Goal: Task Accomplishment & Management: Manage account settings

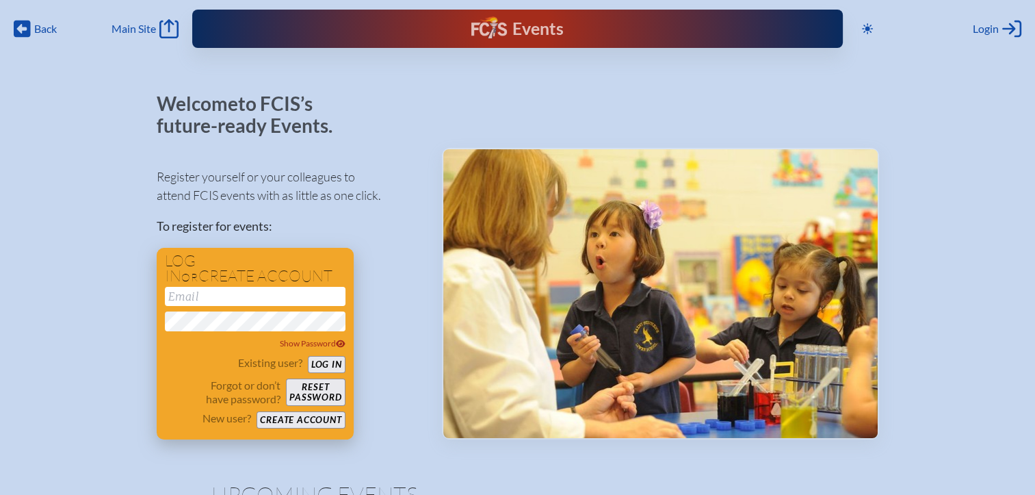
type input "[EMAIL_ADDRESS][DOMAIN_NAME]"
click at [323, 360] on button "Log in" at bounding box center [327, 364] width 38 height 17
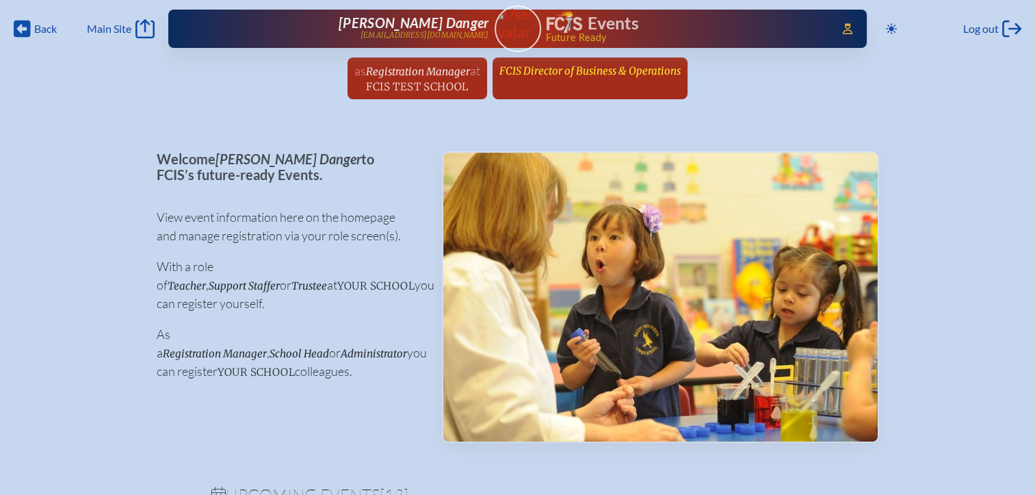
click at [562, 73] on span "FCIS Director of Business & Operations" at bounding box center [589, 70] width 181 height 13
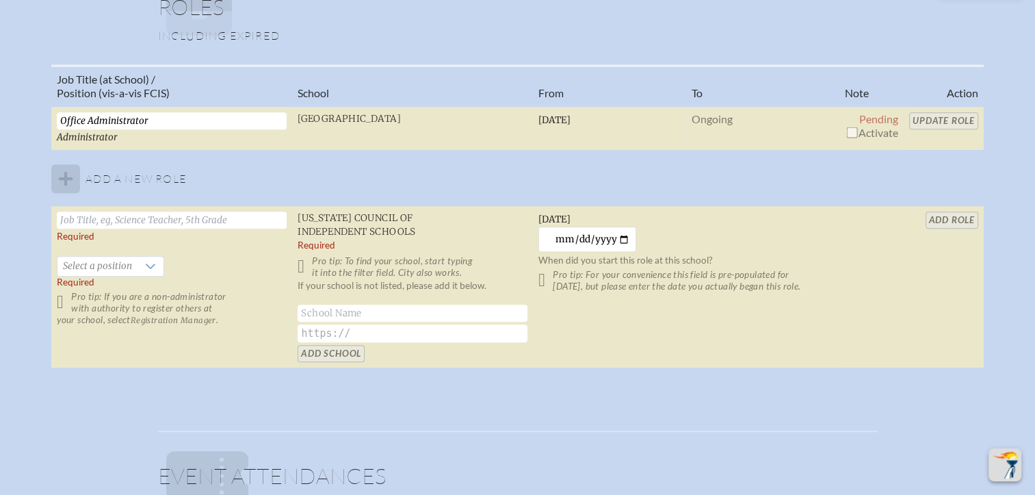
scroll to position [958, 0]
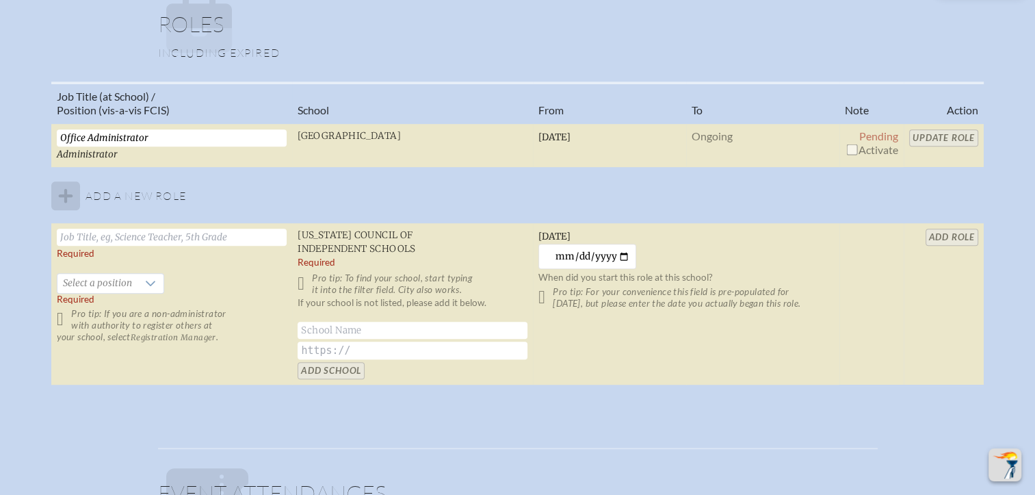
click at [852, 147] on input "checkbox" at bounding box center [851, 149] width 11 height 11
checkbox input "true"
click at [936, 133] on input "Update Role" at bounding box center [943, 137] width 69 height 17
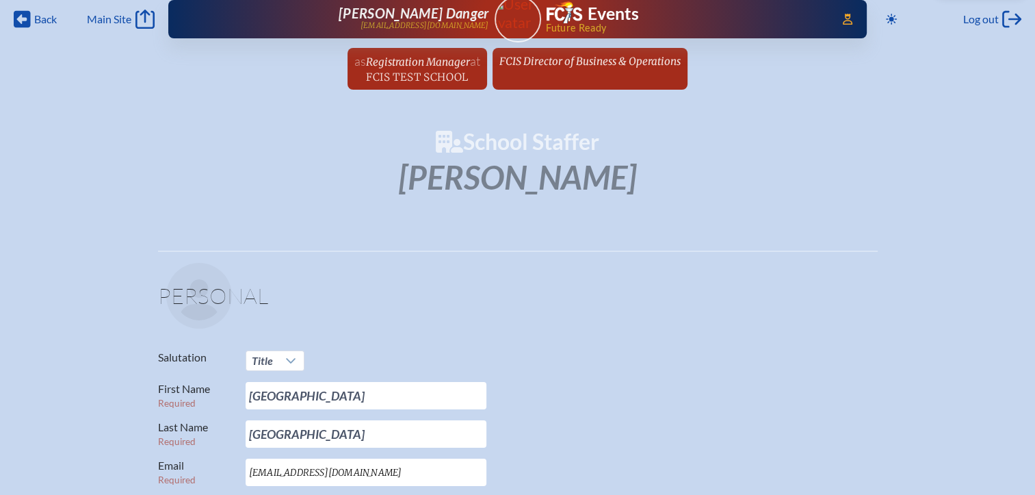
scroll to position [0, 0]
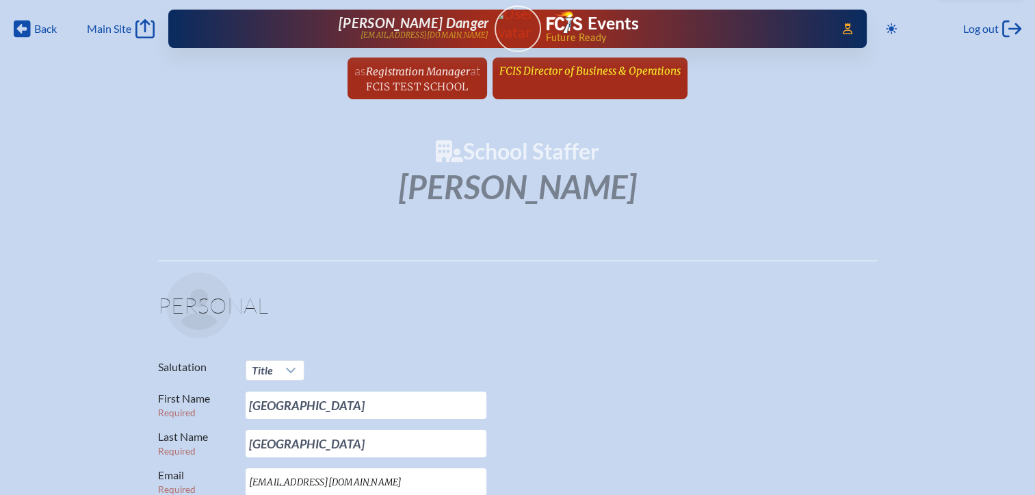
click at [556, 72] on span "FCIS Director of Business & Operations" at bounding box center [589, 70] width 181 height 13
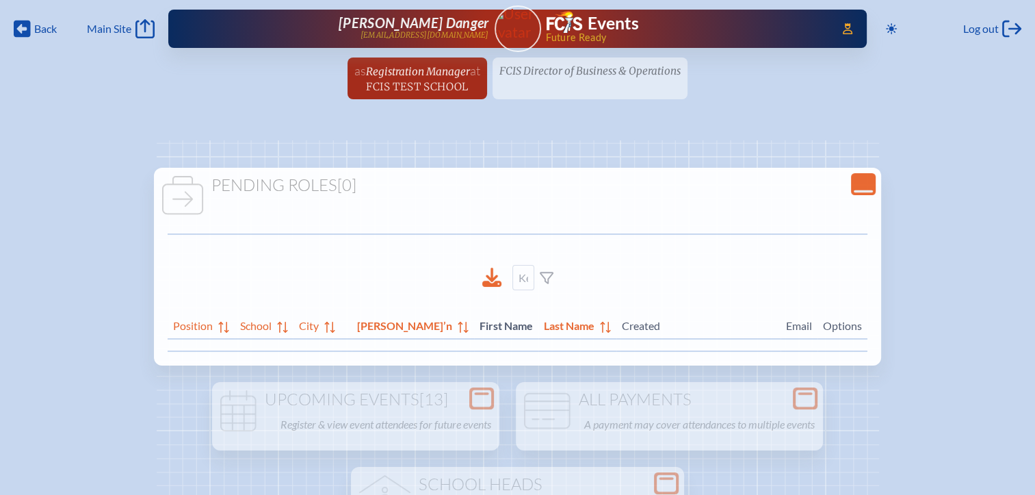
scroll to position [274, 0]
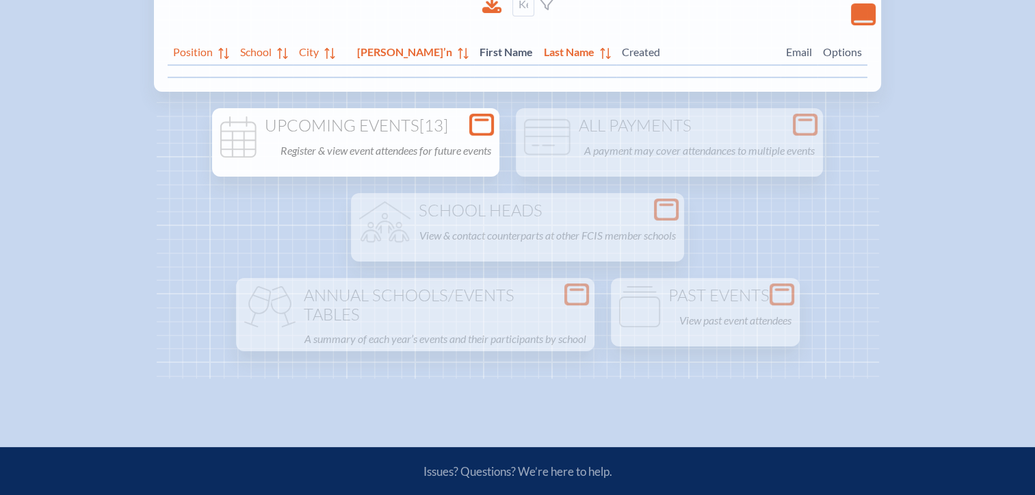
click at [474, 122] on icon at bounding box center [481, 124] width 19 height 17
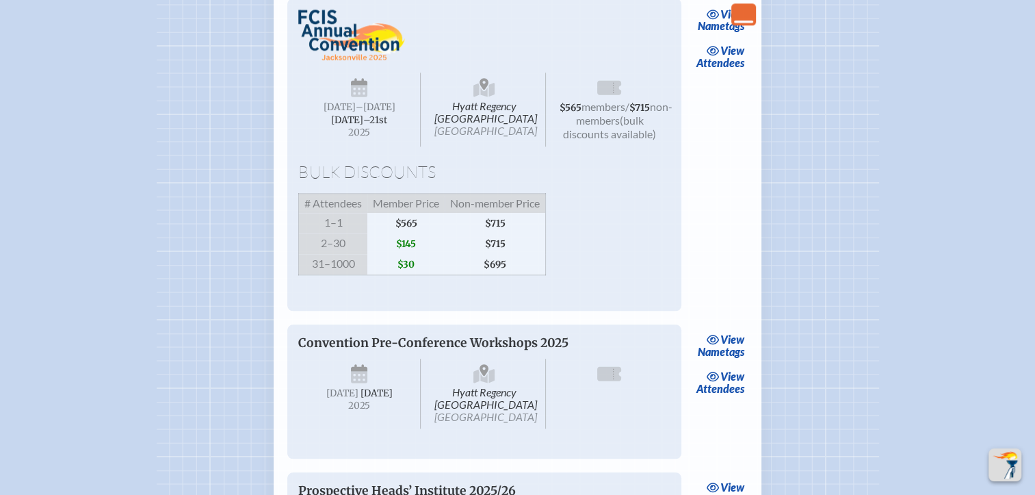
scroll to position [1300, 0]
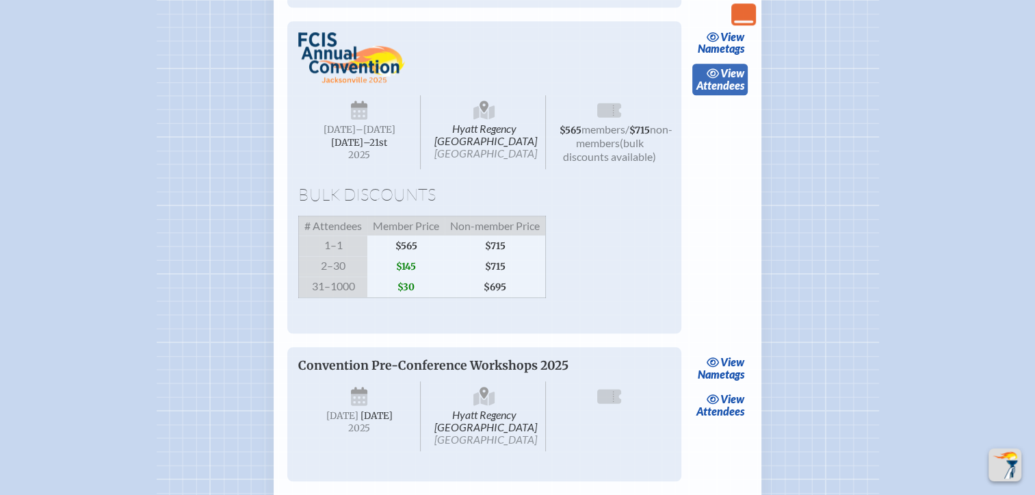
click at [719, 95] on link "view Attendees" at bounding box center [719, 79] width 55 height 31
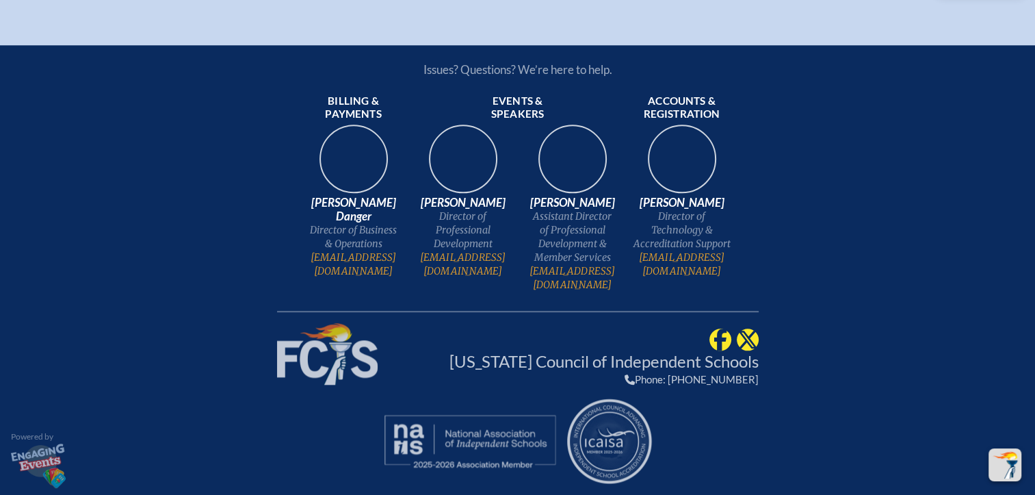
scroll to position [23845, 10]
